Goal: Information Seeking & Learning: Learn about a topic

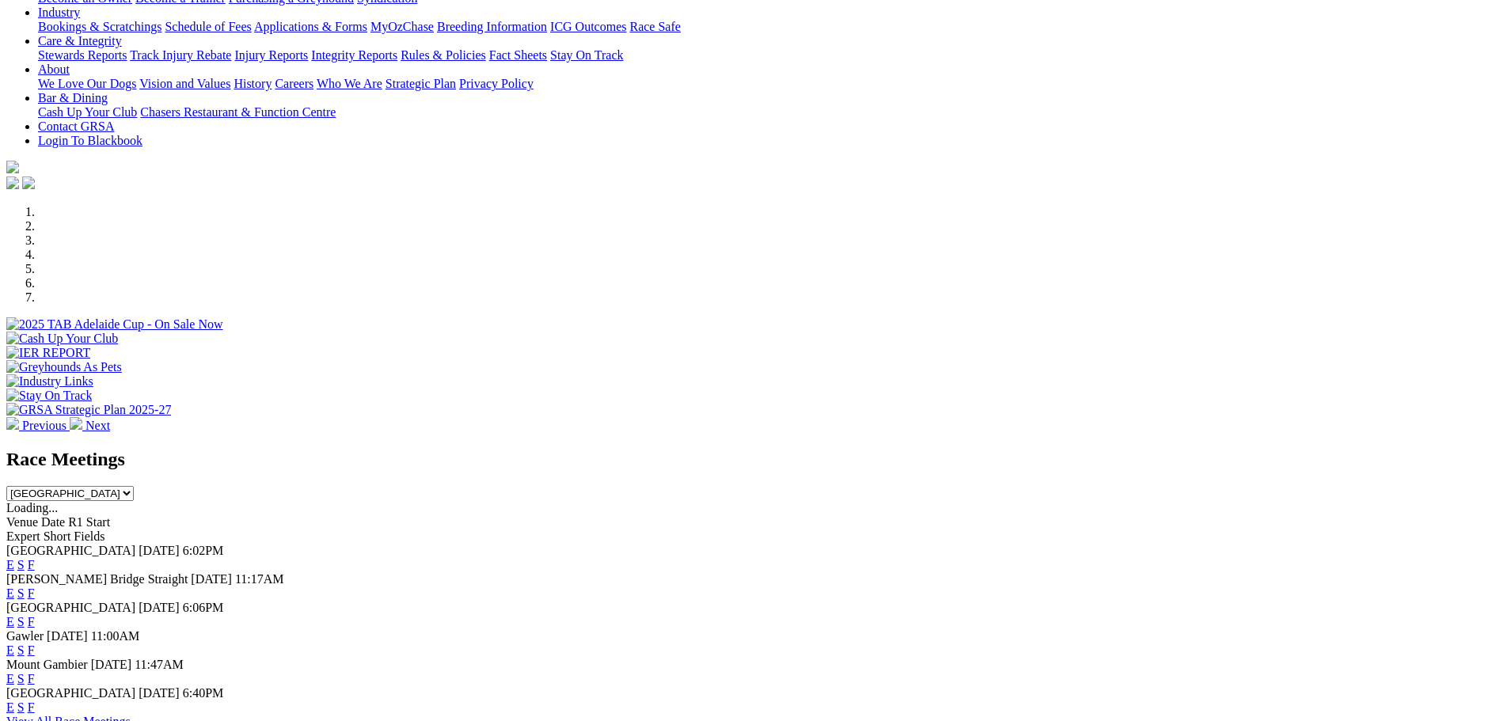
scroll to position [396, 0]
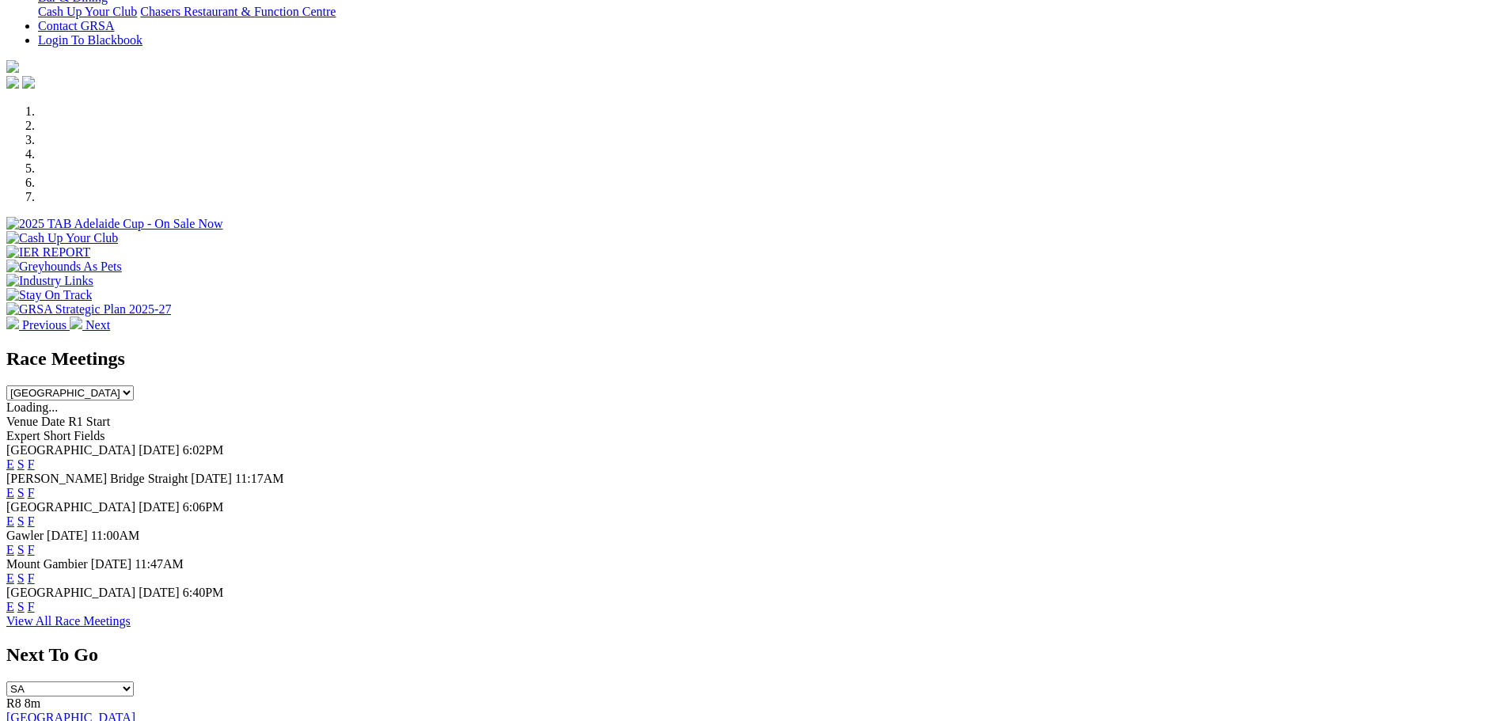
click at [14, 458] on link "E" at bounding box center [10, 464] width 8 height 13
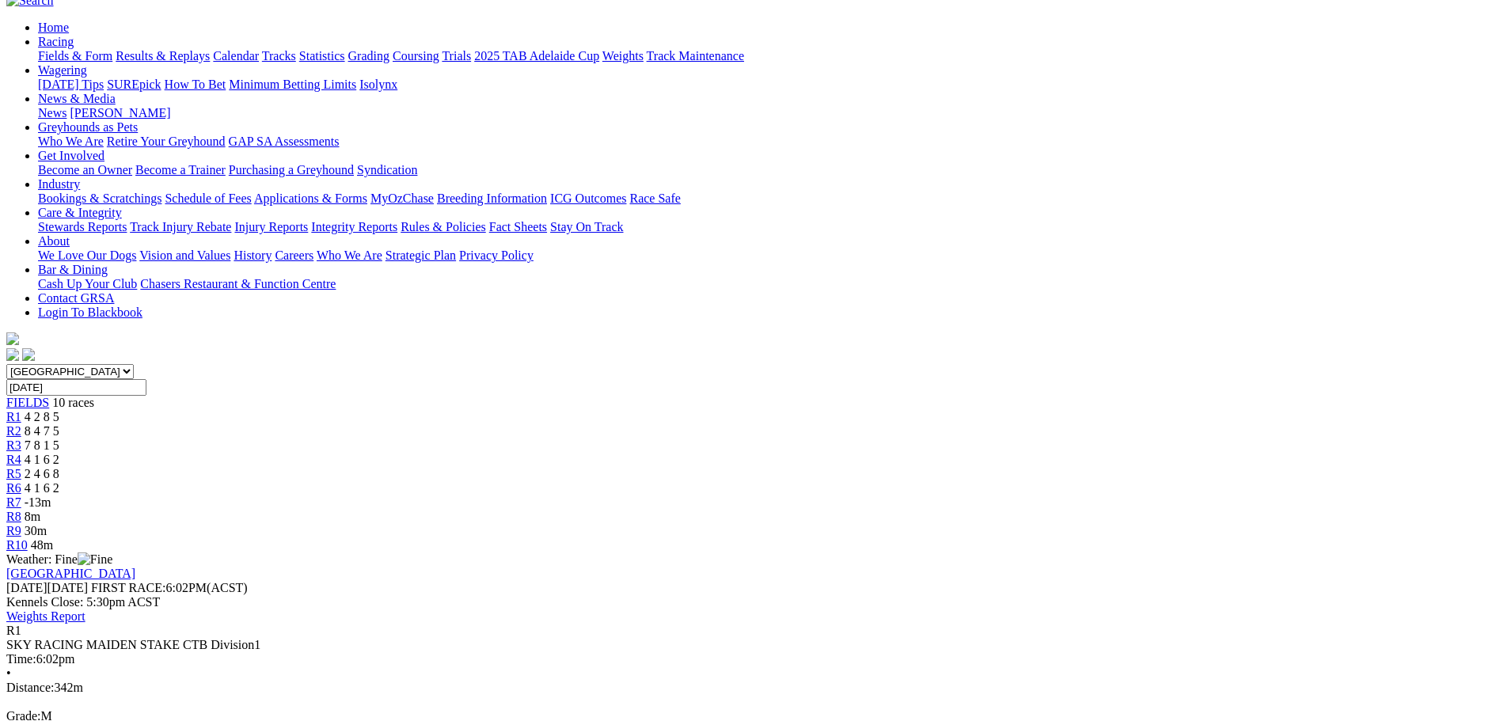
scroll to position [158, 0]
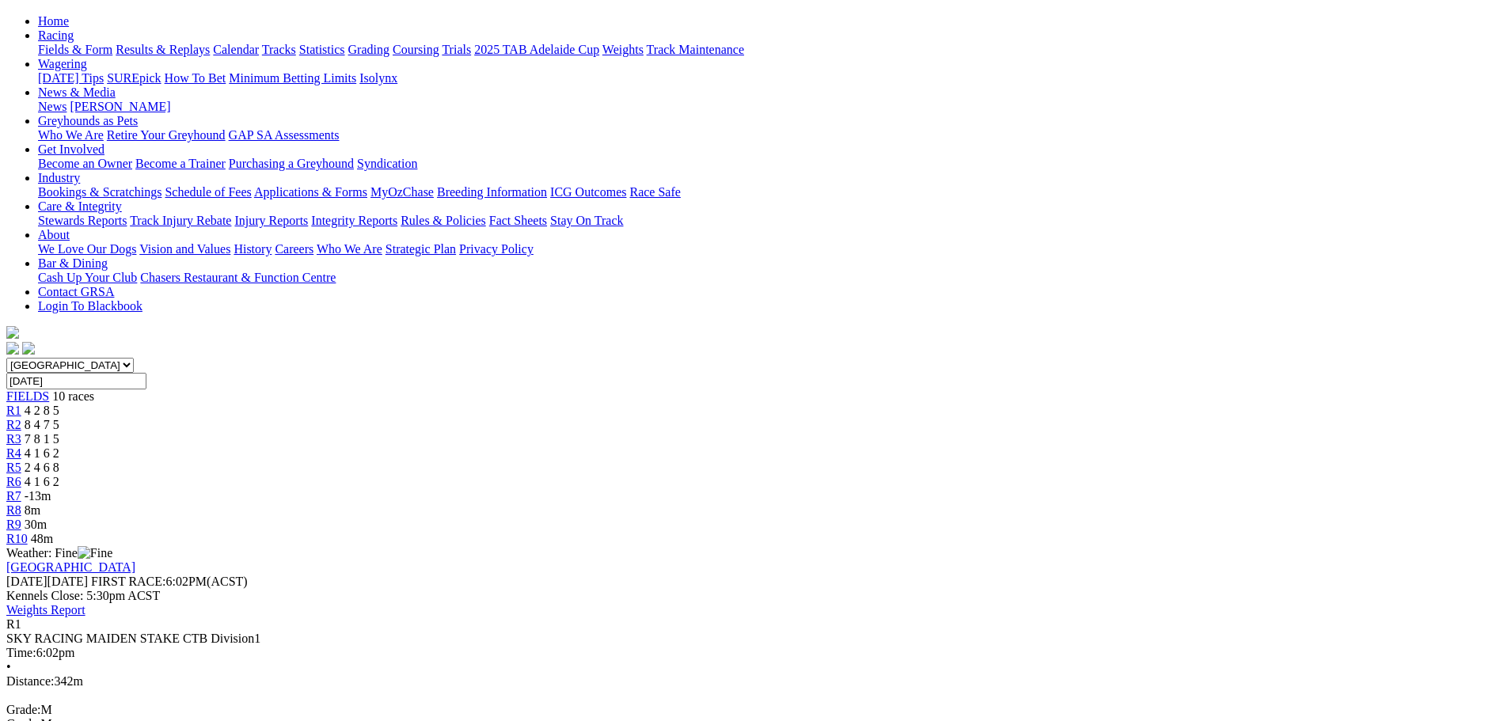
click at [962, 489] on div "R7 -13m" at bounding box center [753, 496] width 1495 height 14
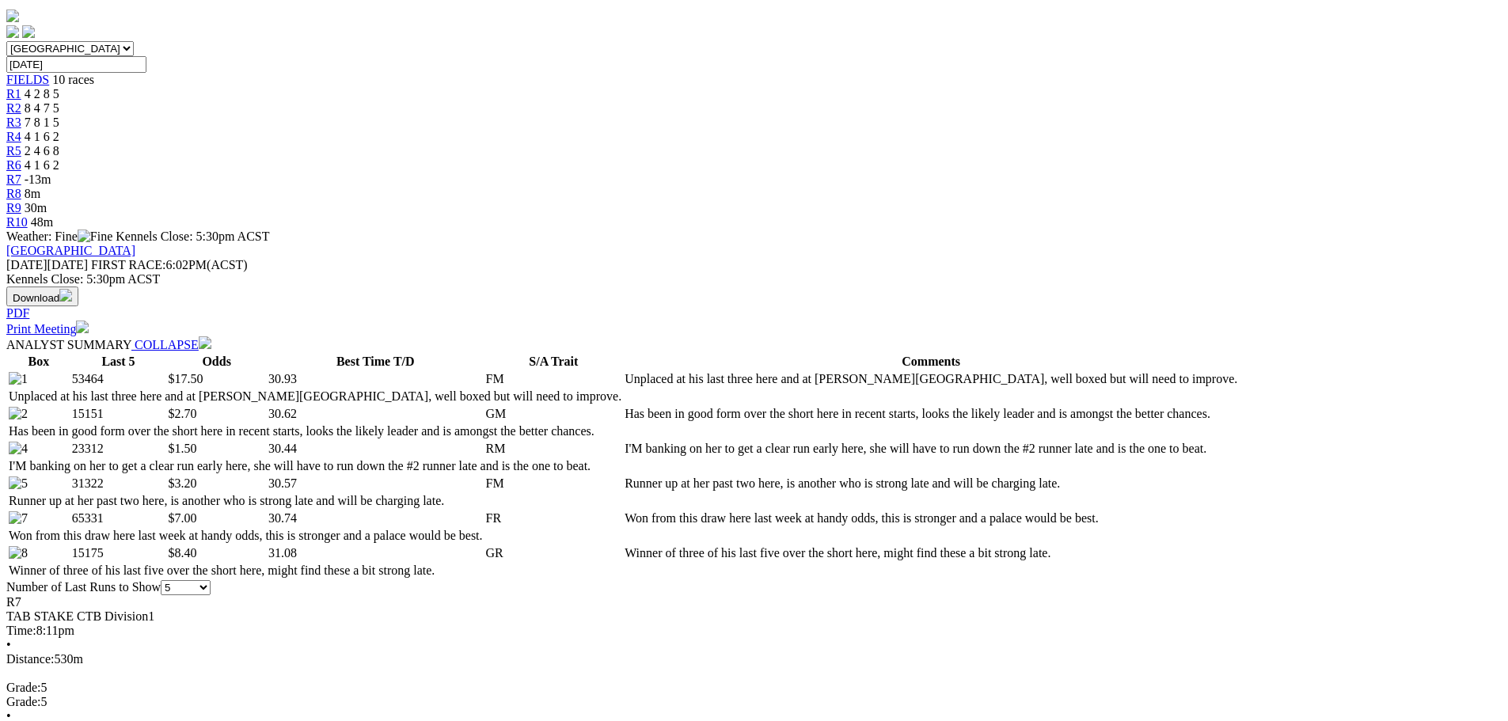
scroll to position [79, 0]
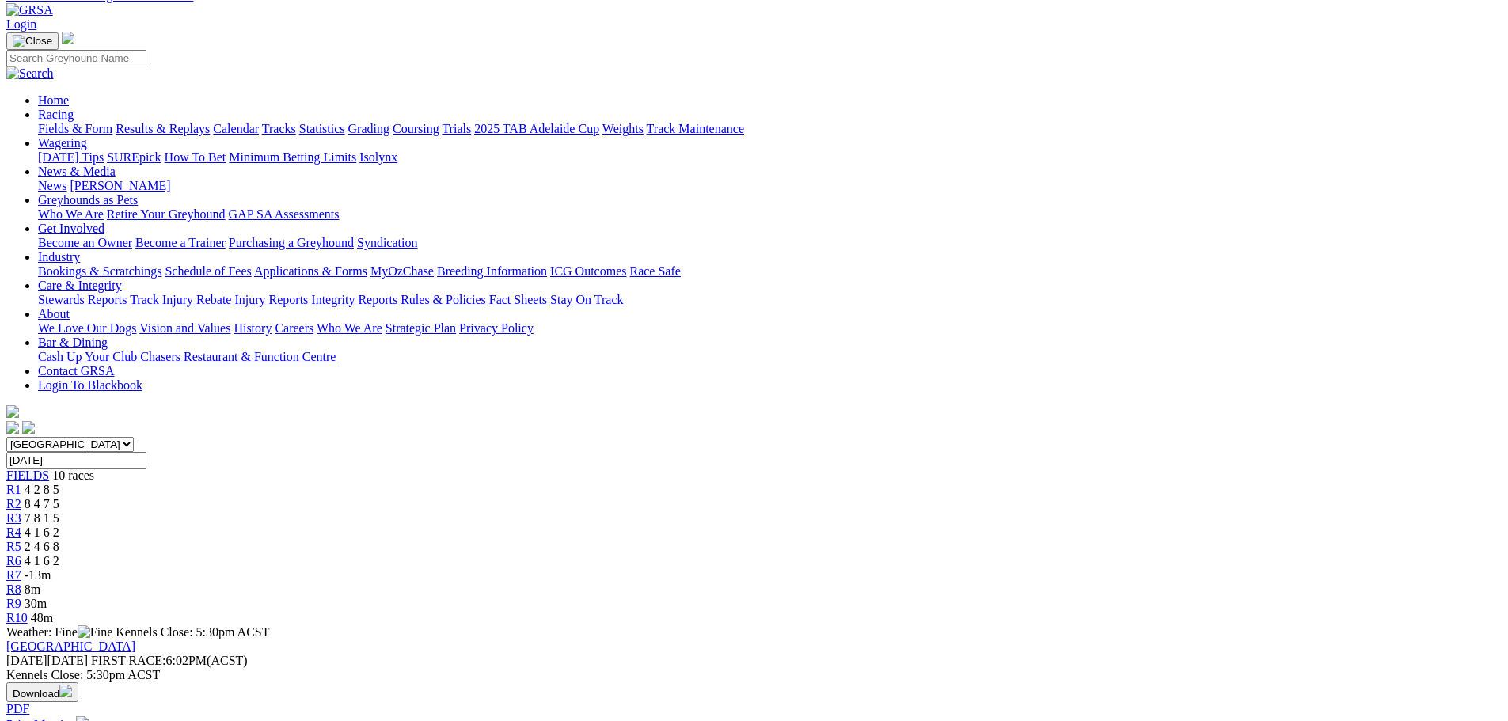
click at [1046, 583] on div "R8 8m" at bounding box center [753, 590] width 1495 height 14
